Goal: Ask a question

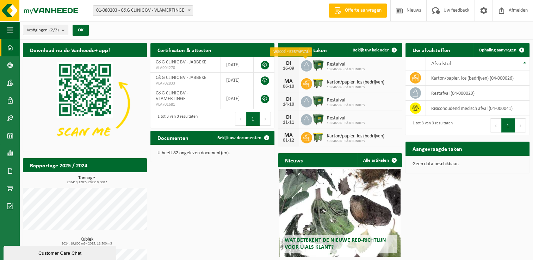
click at [308, 63] on icon at bounding box center [306, 65] width 7 height 7
click at [380, 49] on span "Bekijk uw kalender" at bounding box center [370, 50] width 36 height 5
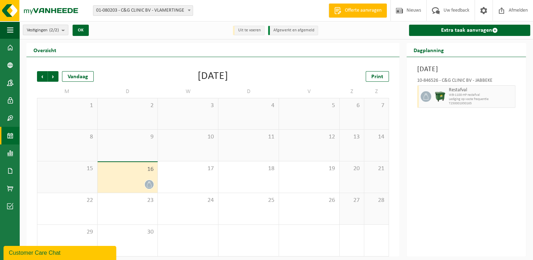
click at [39, 253] on div "Customer Care Chat" at bounding box center [60, 253] width 102 height 8
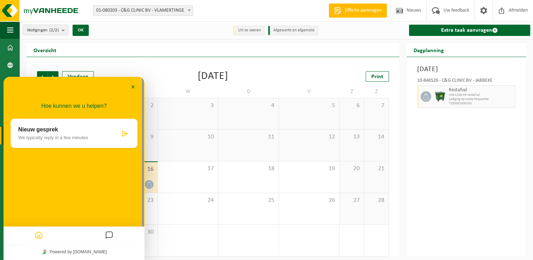
click at [32, 137] on p "We typically reply in a few minutes" at bounding box center [68, 137] width 101 height 5
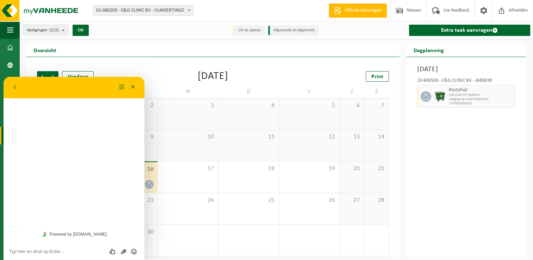
click at [27, 122] on div "Hoe kunnen we u helpen? Nieuw gesprek We typically reply in a few minutes" at bounding box center [74, 151] width 141 height 149
click at [25, 254] on textarea at bounding box center [74, 252] width 130 height 6
type textarea "Goedemiddag , ik z"
